Goal: Information Seeking & Learning: Understand process/instructions

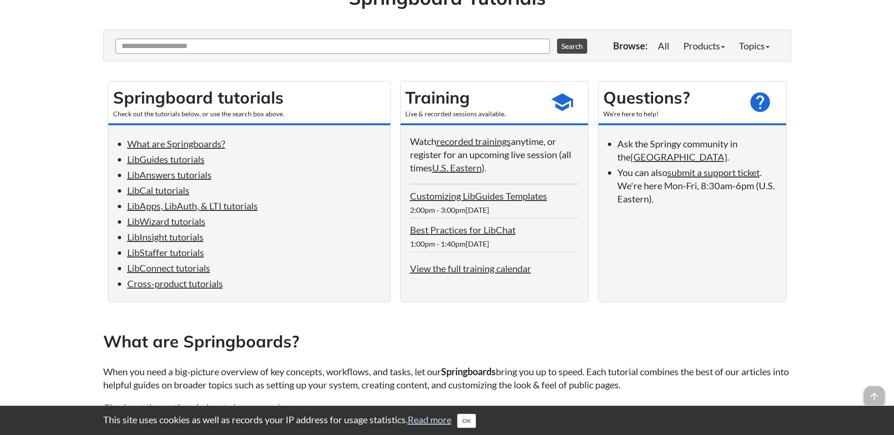
scroll to position [141, 0]
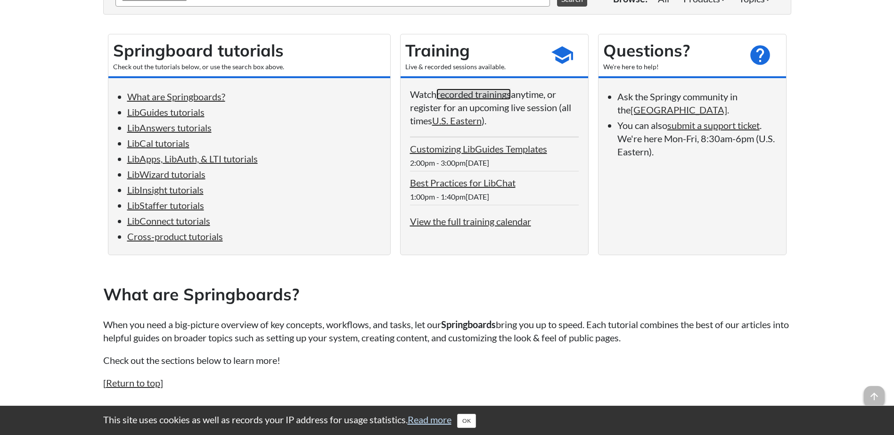
click at [477, 94] on link "recorded trainings" at bounding box center [473, 94] width 74 height 11
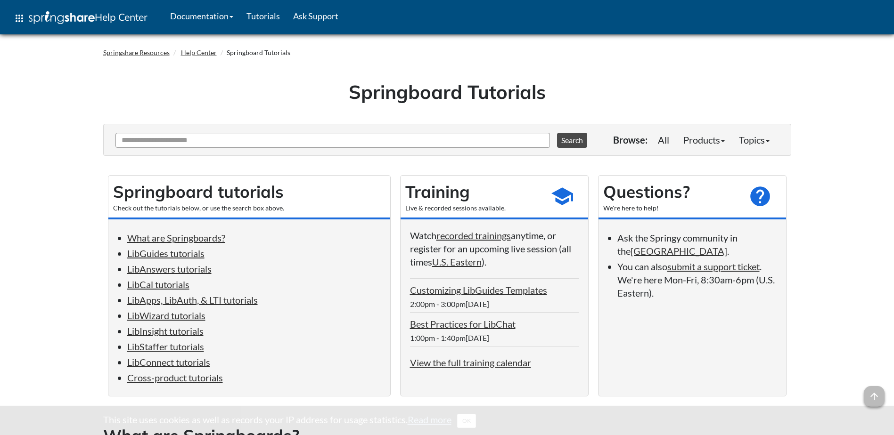
scroll to position [141, 0]
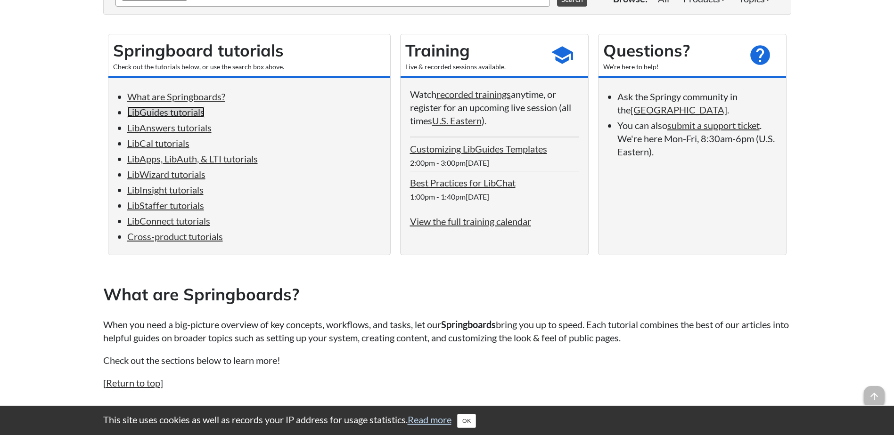
click at [175, 116] on link "LibGuides tutorials" at bounding box center [165, 111] width 77 height 11
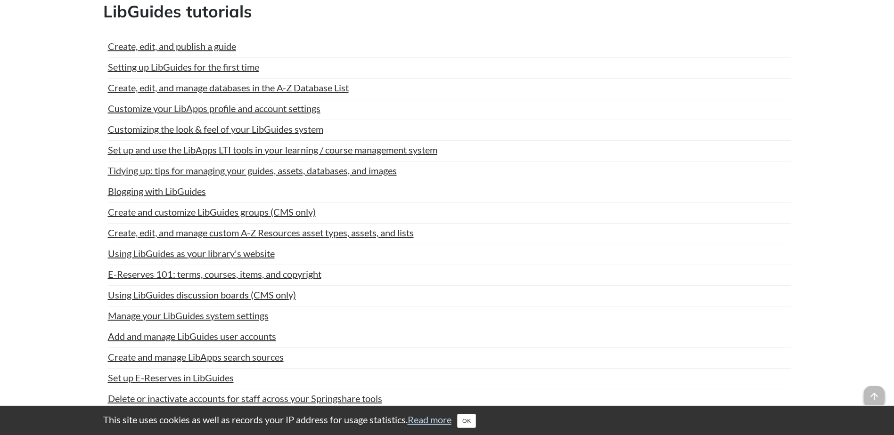
scroll to position [460, 0]
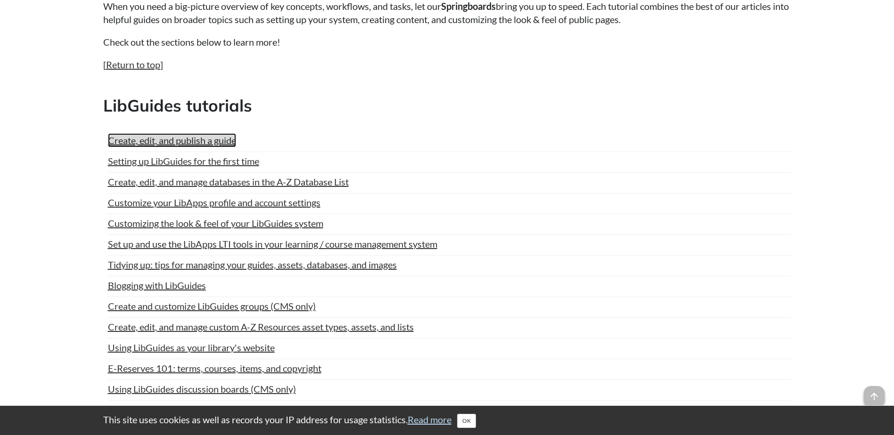
click at [182, 142] on link "Create, edit, and publish a guide" at bounding box center [172, 140] width 128 height 14
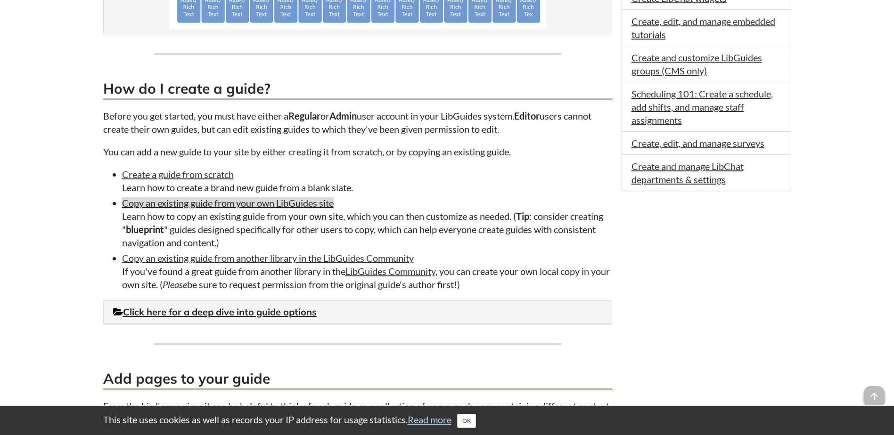
scroll to position [707, 0]
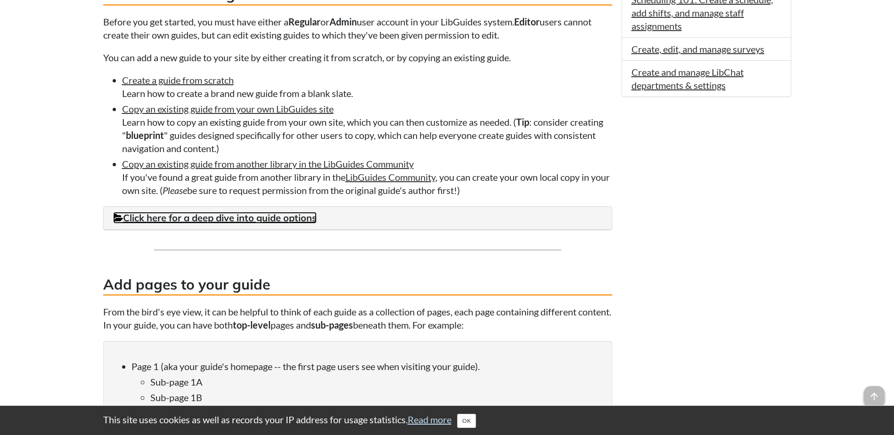
click at [306, 214] on link "Click here for a deep dive into guide options" at bounding box center [215, 218] width 204 height 12
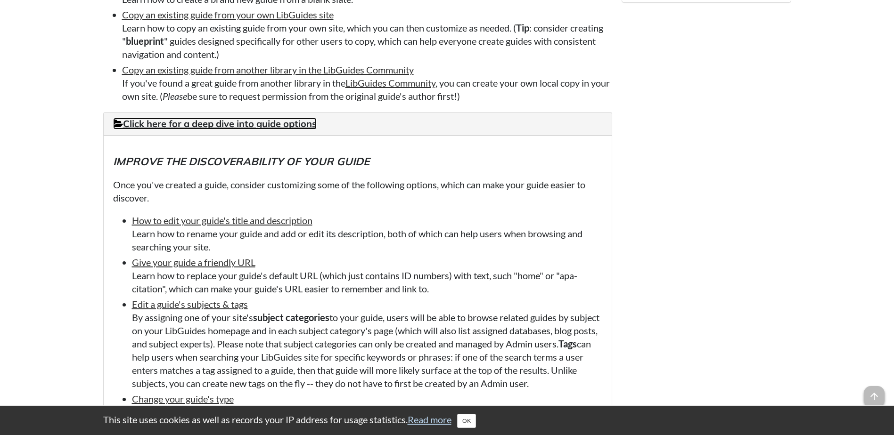
scroll to position [613, 0]
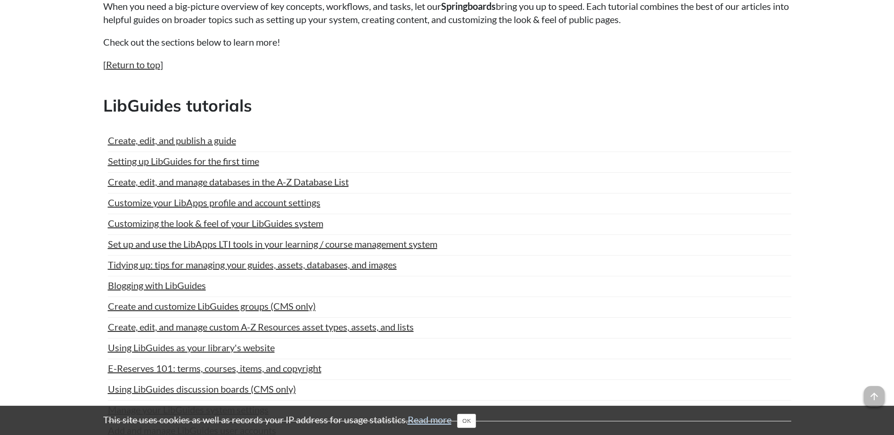
scroll to position [141, 0]
